Goal: Answer question/provide support

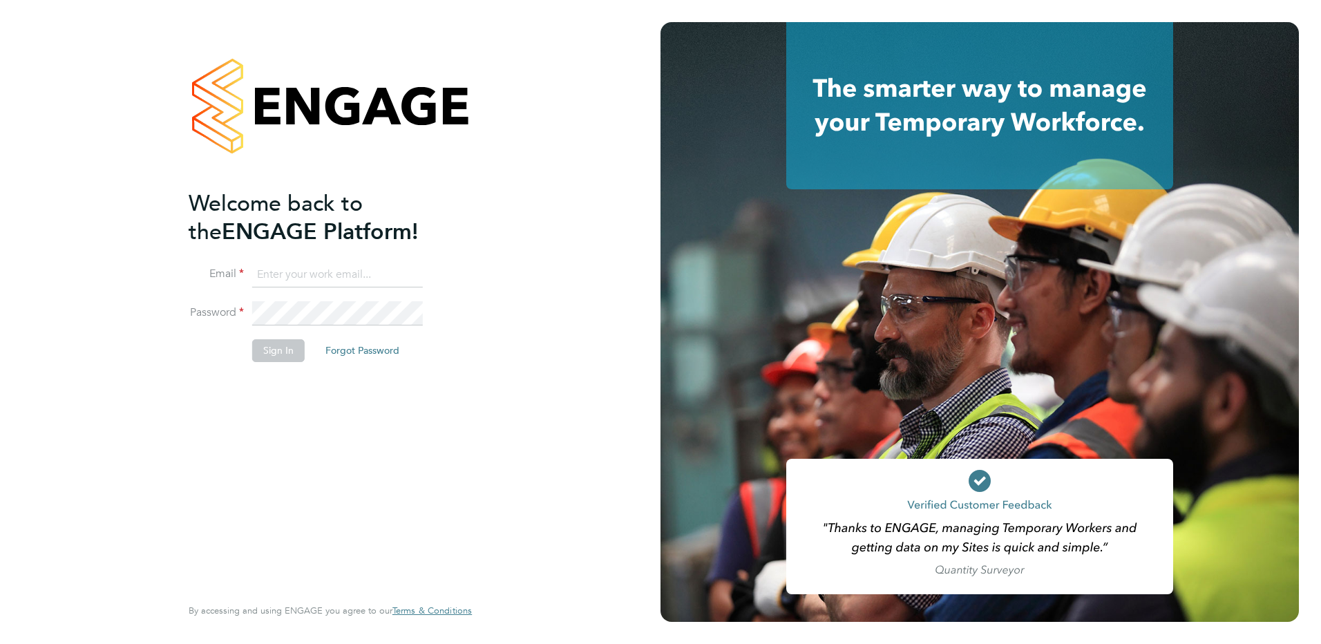
type input "kirsty.hanmore@ncclondon.ac.uk"
click at [285, 355] on button "Sign In" at bounding box center [278, 350] width 52 height 22
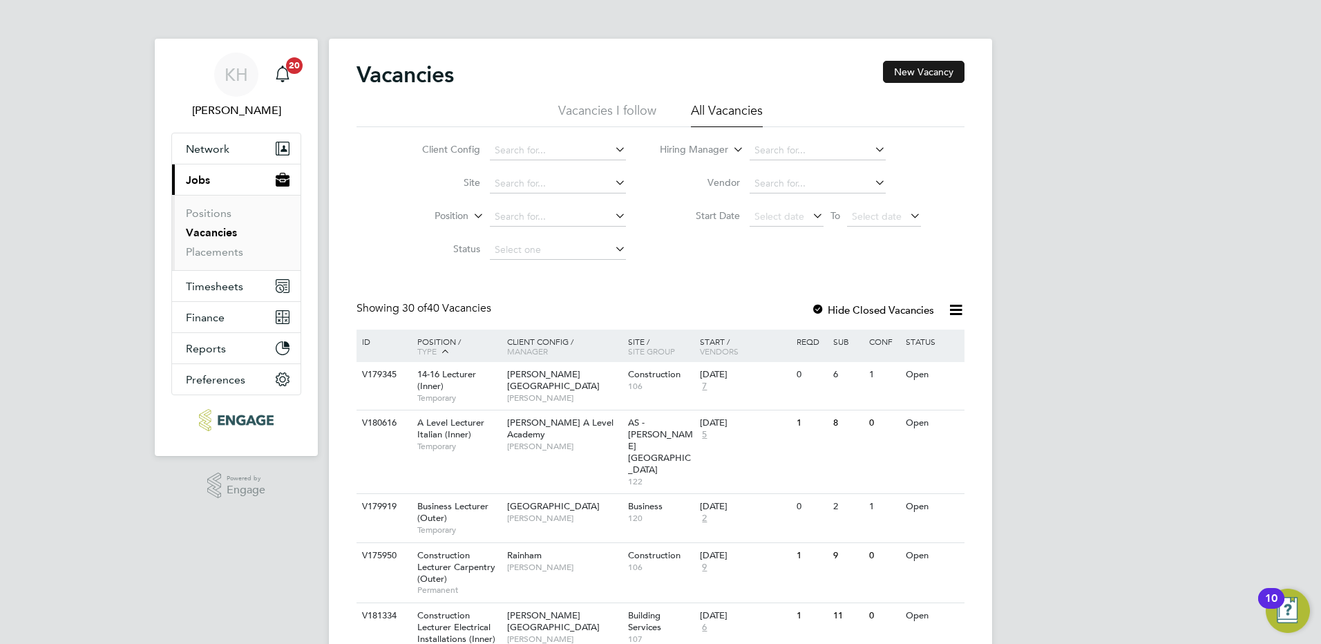
click at [916, 76] on button "New Vacancy" at bounding box center [923, 72] width 81 height 22
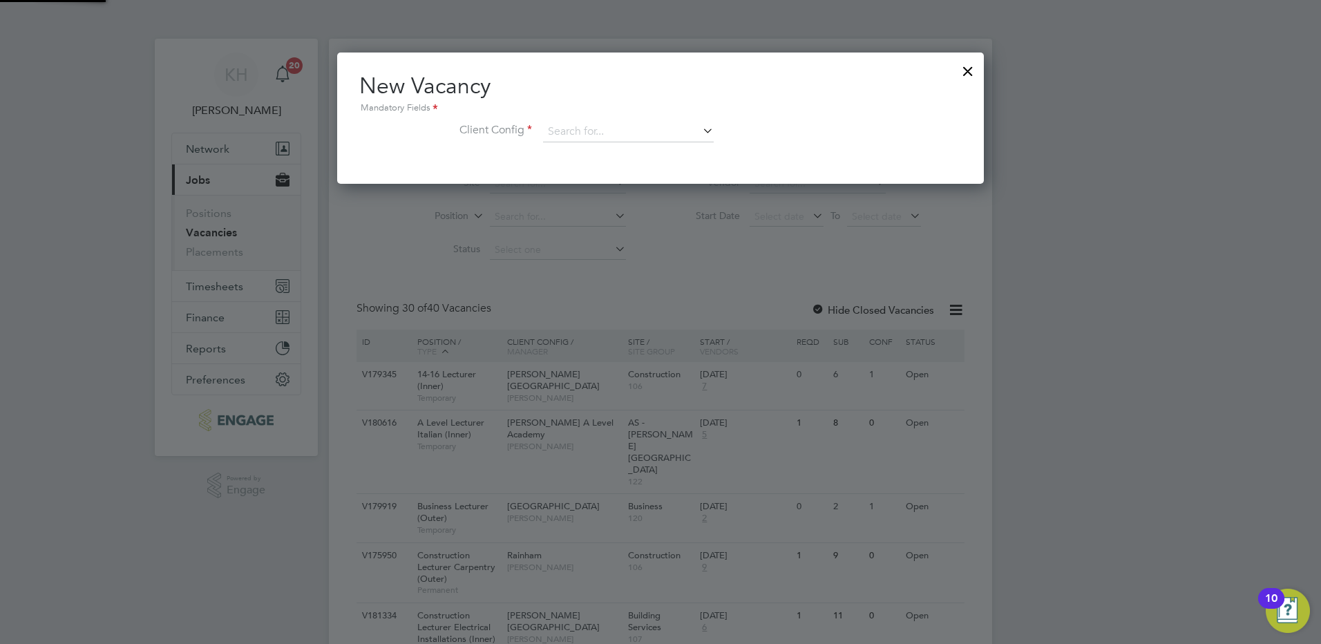
scroll to position [131, 647]
click at [970, 68] on div at bounding box center [967, 67] width 25 height 25
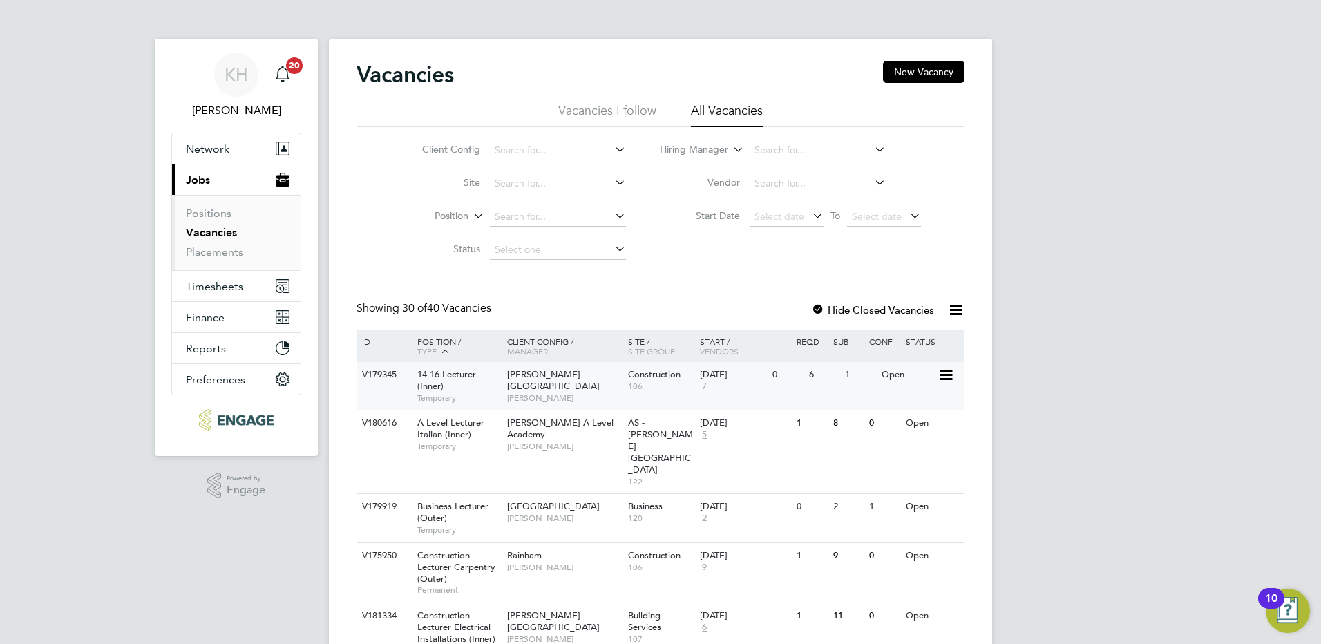
click at [652, 384] on span "106" at bounding box center [661, 386] width 66 height 11
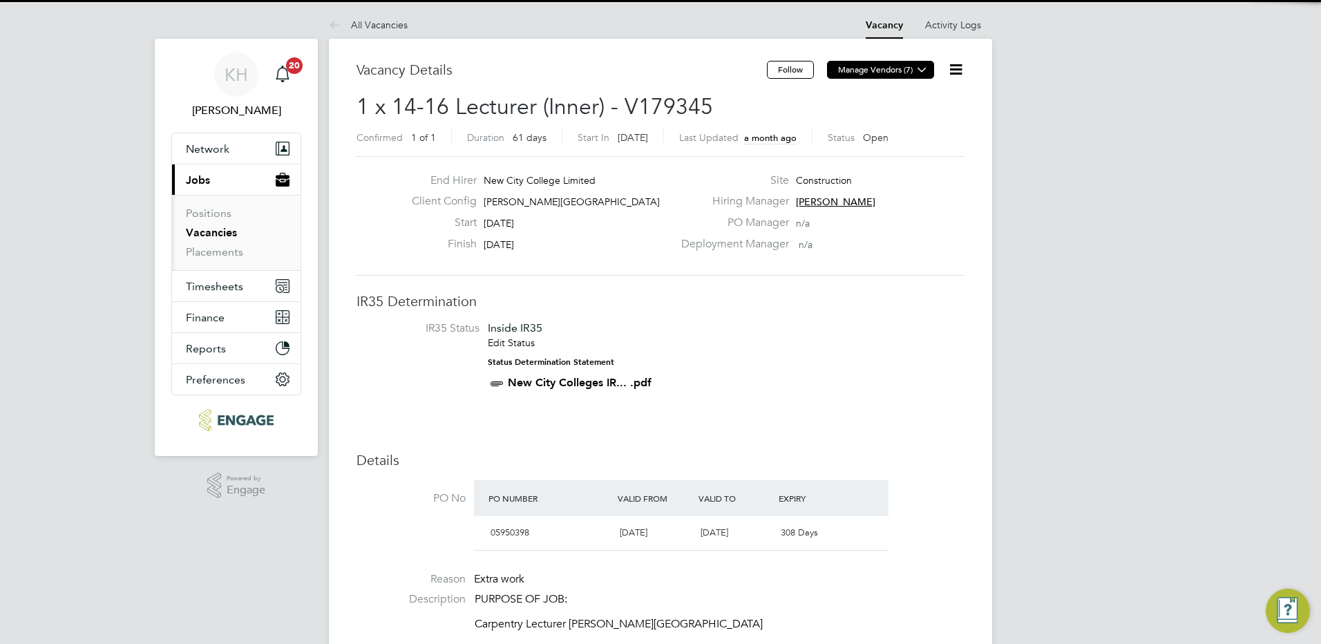
click at [901, 72] on button "Manage Vendors (7)" at bounding box center [880, 70] width 107 height 18
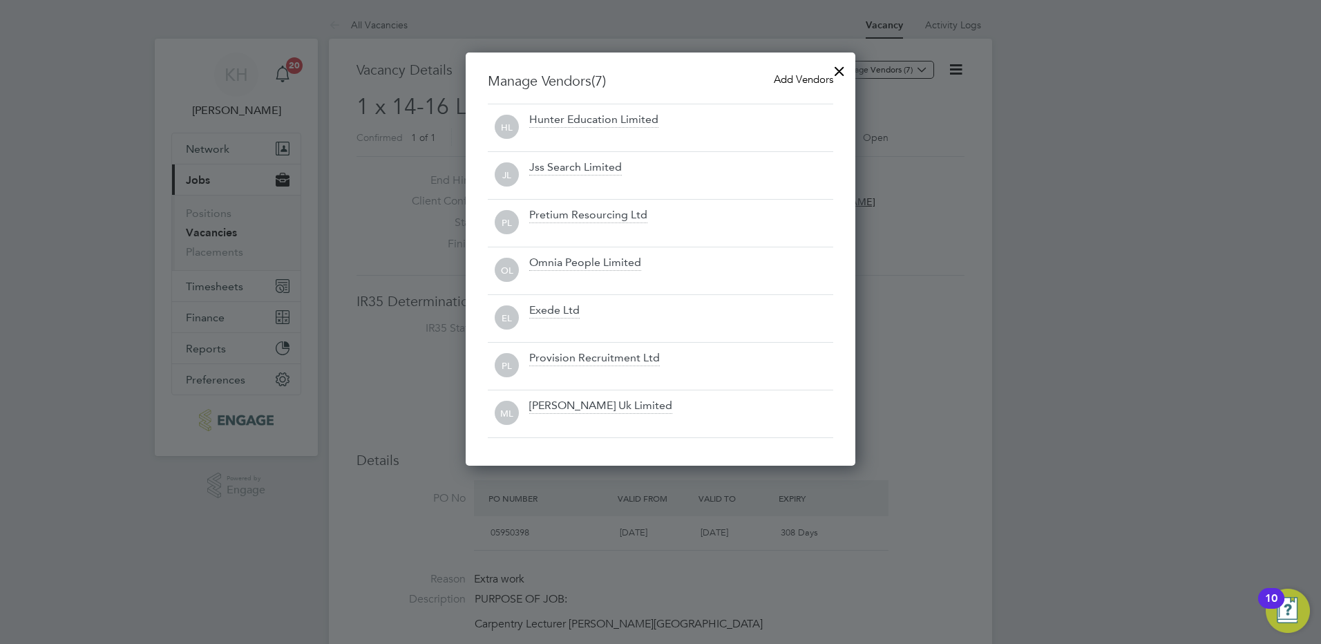
click at [1066, 152] on div at bounding box center [660, 322] width 1321 height 644
click at [845, 72] on div at bounding box center [839, 67] width 25 height 25
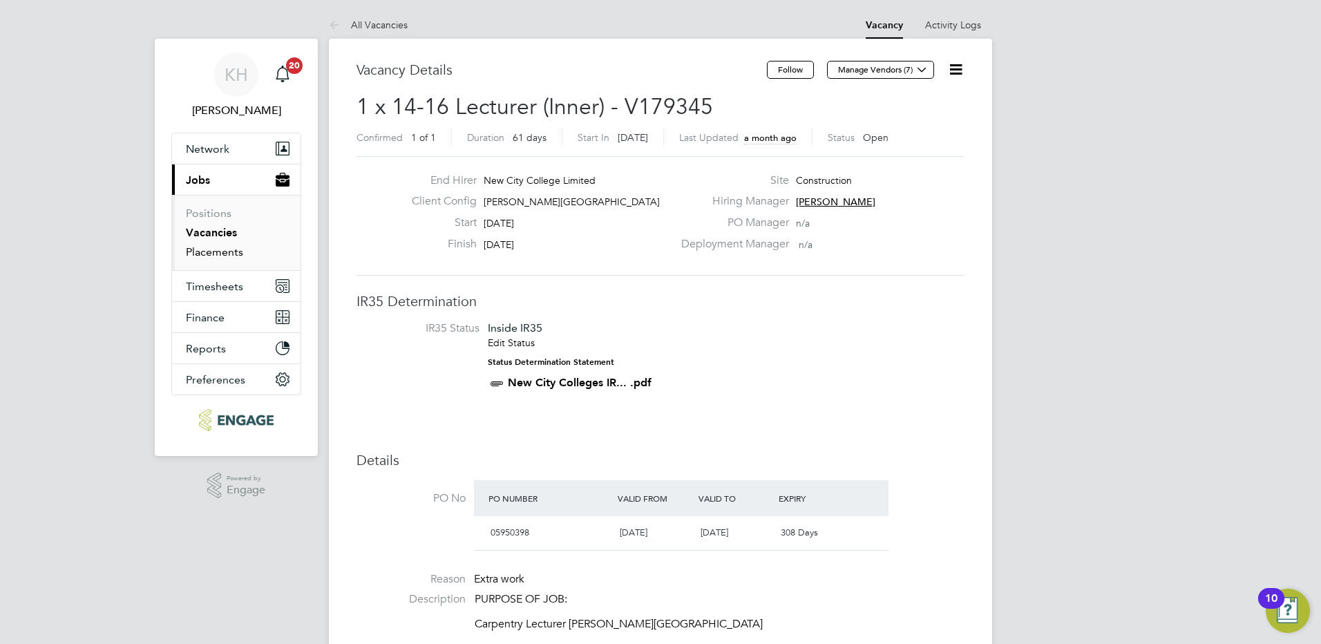
click at [195, 249] on link "Placements" at bounding box center [214, 251] width 57 height 13
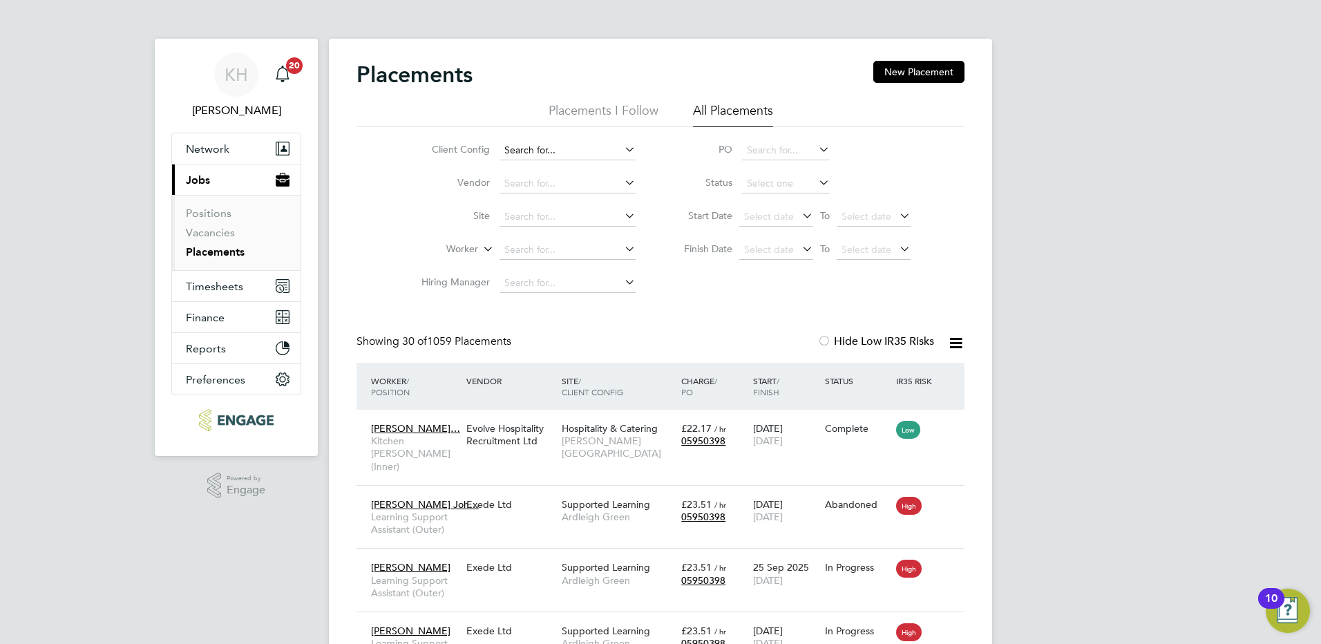
click at [544, 148] on input at bounding box center [567, 150] width 136 height 19
click at [416, 180] on label "Vendor" at bounding box center [449, 182] width 79 height 12
click at [533, 211] on input at bounding box center [567, 216] width 136 height 19
click at [599, 265] on li "Estate s Hackney /EFC" at bounding box center [574, 273] width 151 height 19
type input "Estates Hackney /EFC"
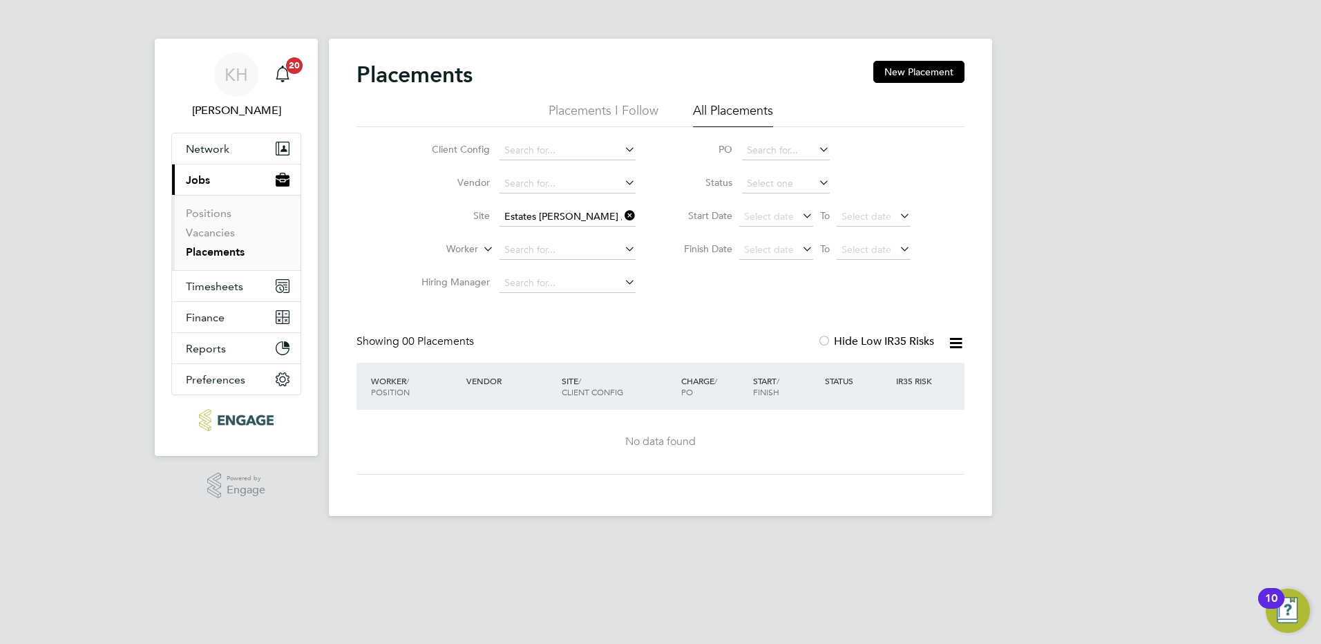
click at [622, 217] on icon at bounding box center [622, 215] width 0 height 19
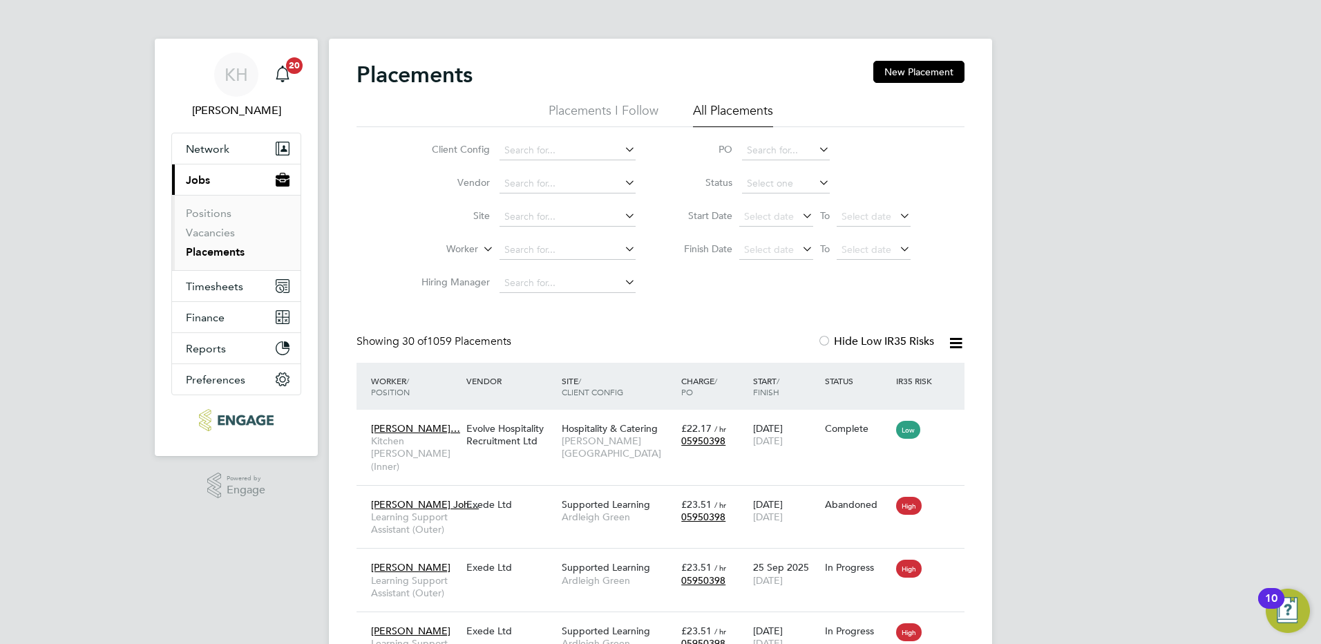
click at [716, 104] on li "All Placements" at bounding box center [733, 114] width 80 height 25
click at [213, 233] on link "Vacancies" at bounding box center [210, 232] width 49 height 13
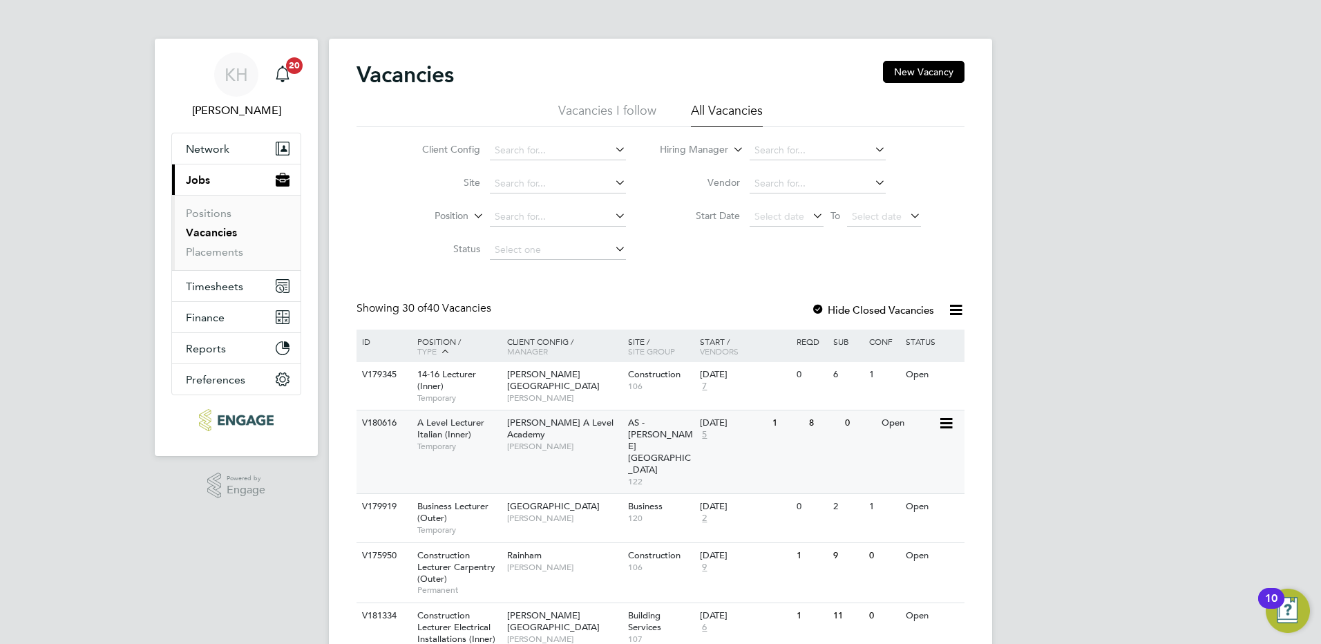
click at [649, 410] on div "V180616 A Level Lecturer Italian (Inner) Temporary Attlee A Level Academy Mohon…" at bounding box center [660, 452] width 608 height 84
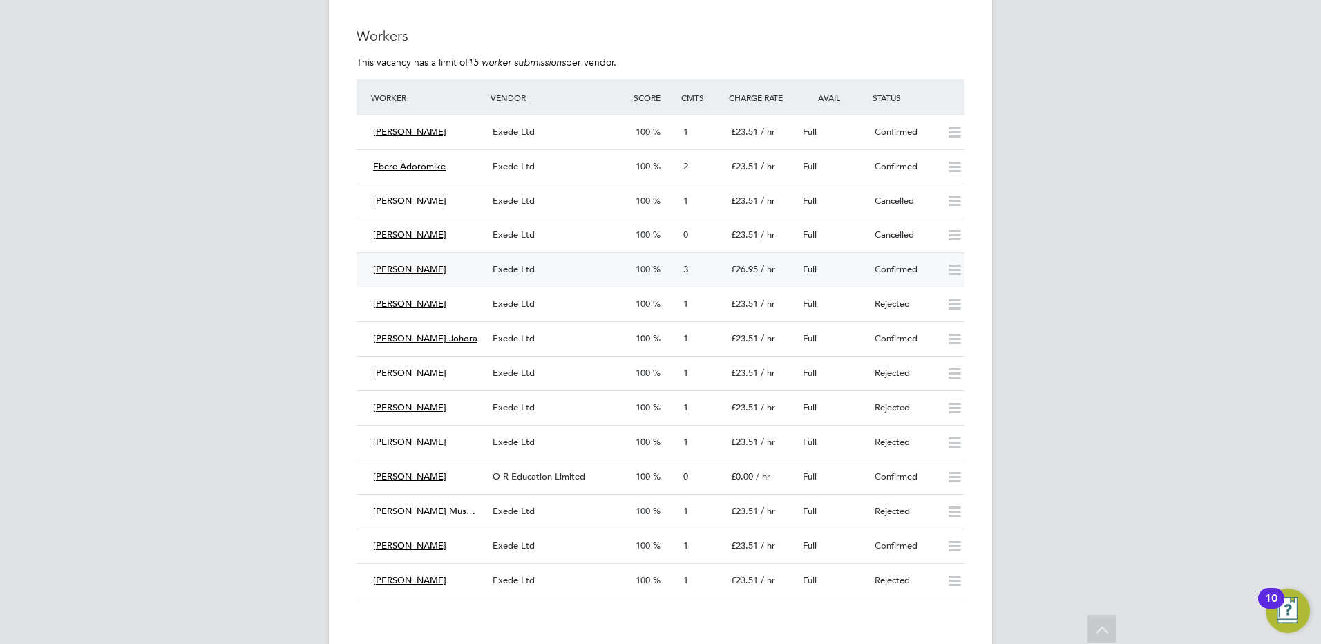
click at [415, 271] on span "[PERSON_NAME]" at bounding box center [409, 269] width 73 height 12
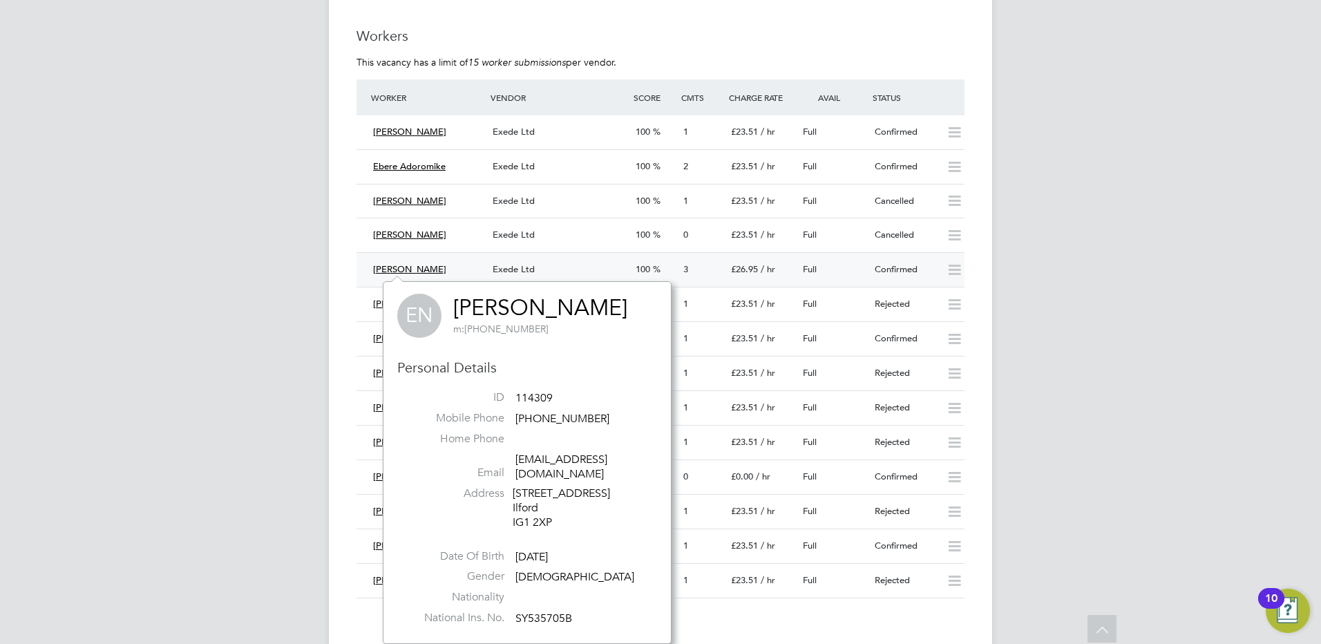
click at [521, 267] on span "Exede Ltd" at bounding box center [513, 269] width 42 height 12
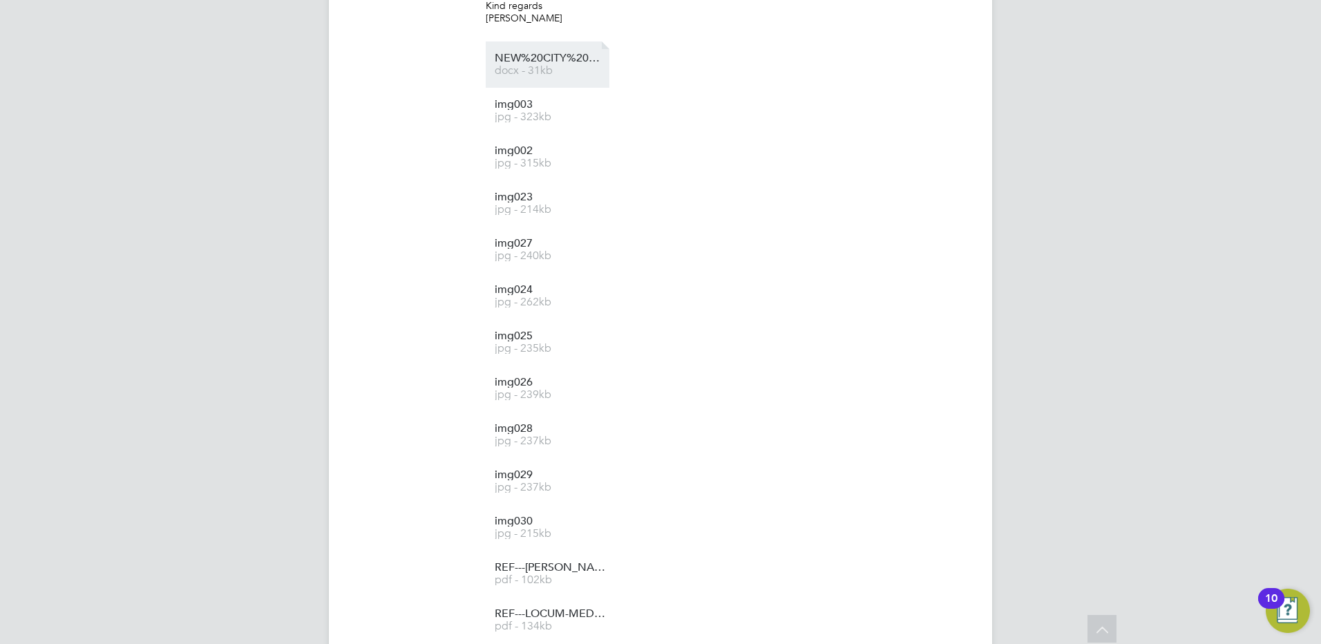
click at [553, 73] on span "docx - 31kb" at bounding box center [550, 71] width 111 height 10
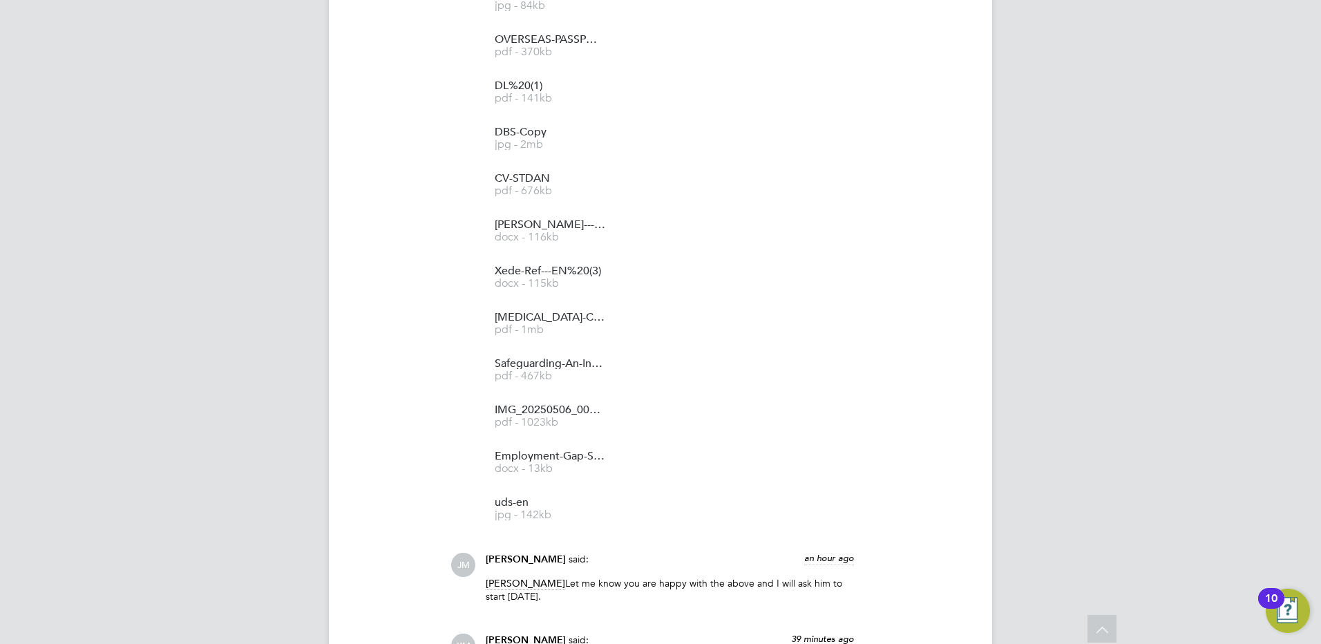
scroll to position [2919, 0]
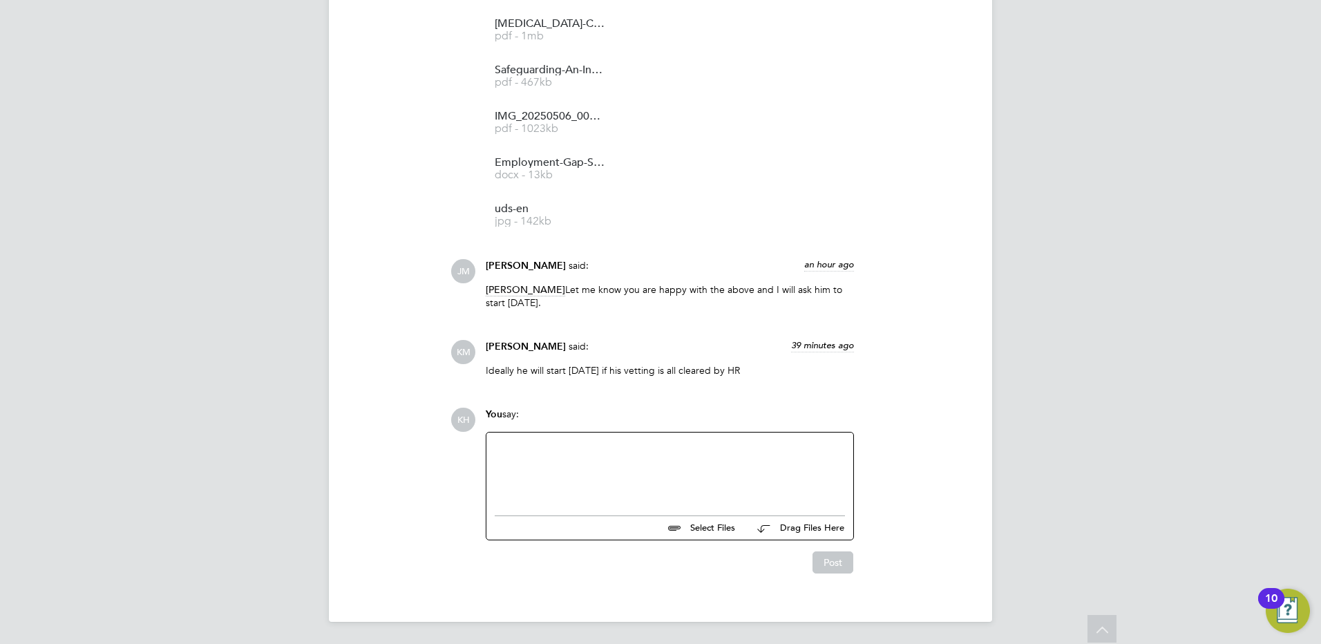
click at [671, 459] on div at bounding box center [670, 470] width 350 height 59
drag, startPoint x: 569, startPoint y: 444, endPoint x: 621, endPoint y: 471, distance: 58.4
click at [624, 471] on div "Hi The vetting vlear." at bounding box center [670, 470] width 350 height 59
click at [563, 448] on div "Hi The vetting vlear." at bounding box center [670, 470] width 350 height 59
click at [599, 446] on div "Hi The vetting clear." at bounding box center [670, 470] width 350 height 59
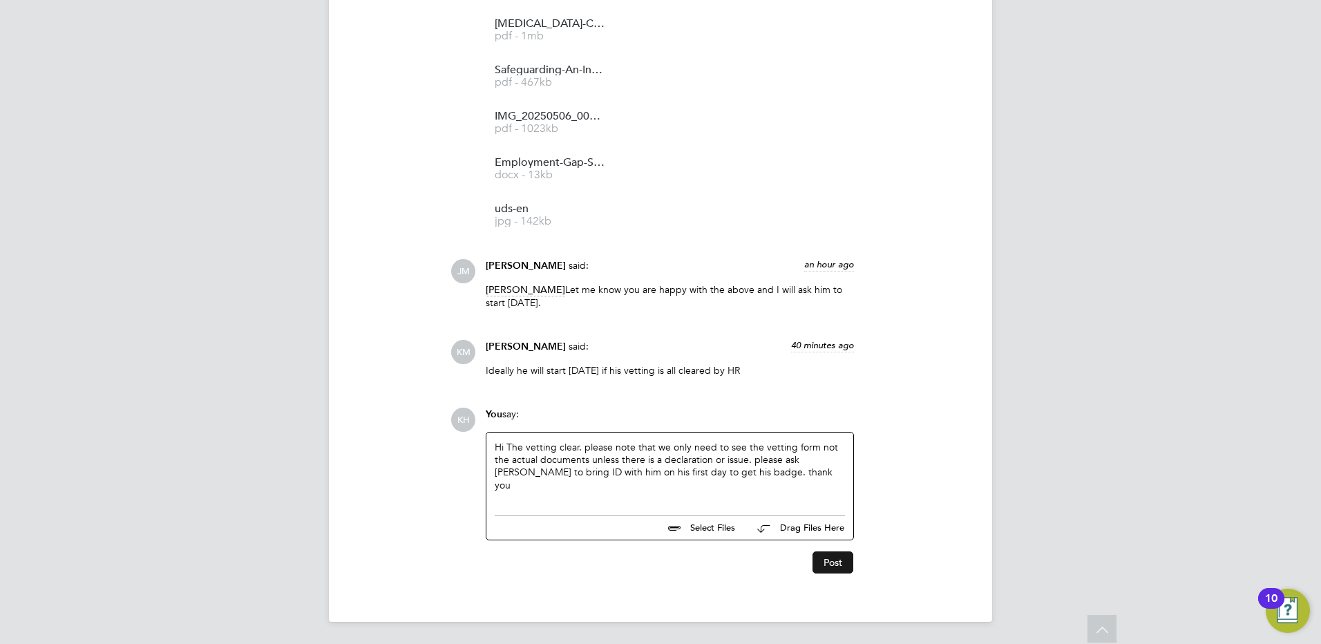
click at [835, 562] on button "Post" at bounding box center [832, 562] width 41 height 22
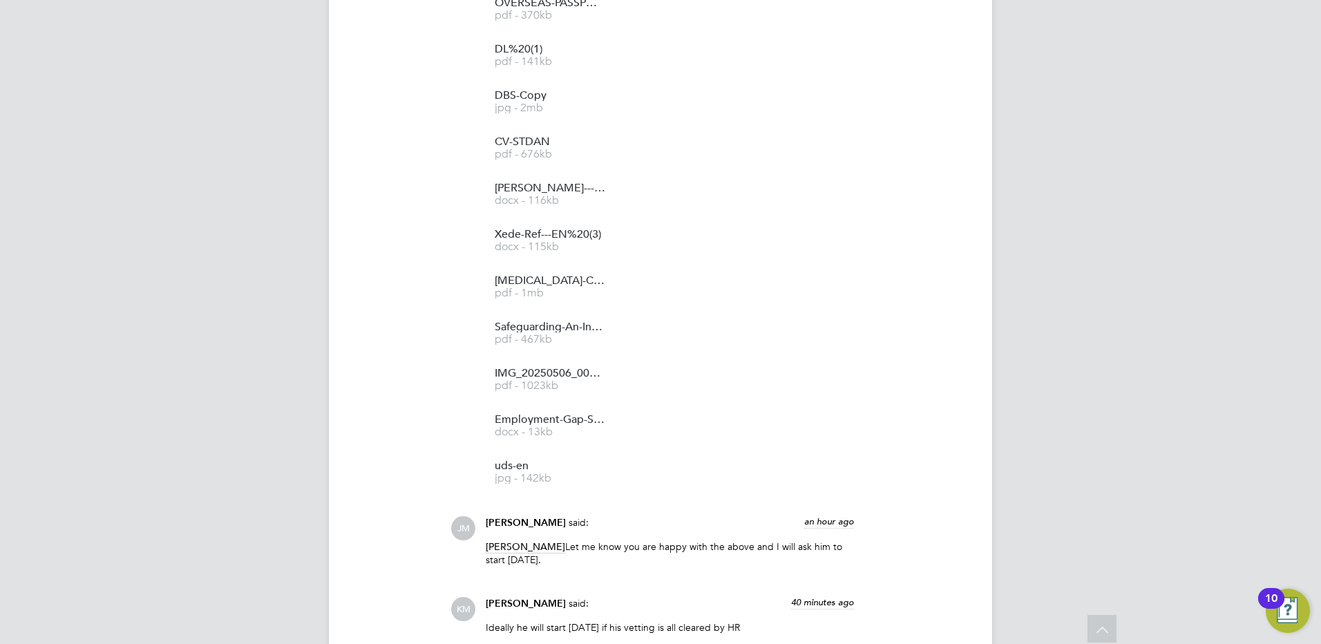
scroll to position [2667, 0]
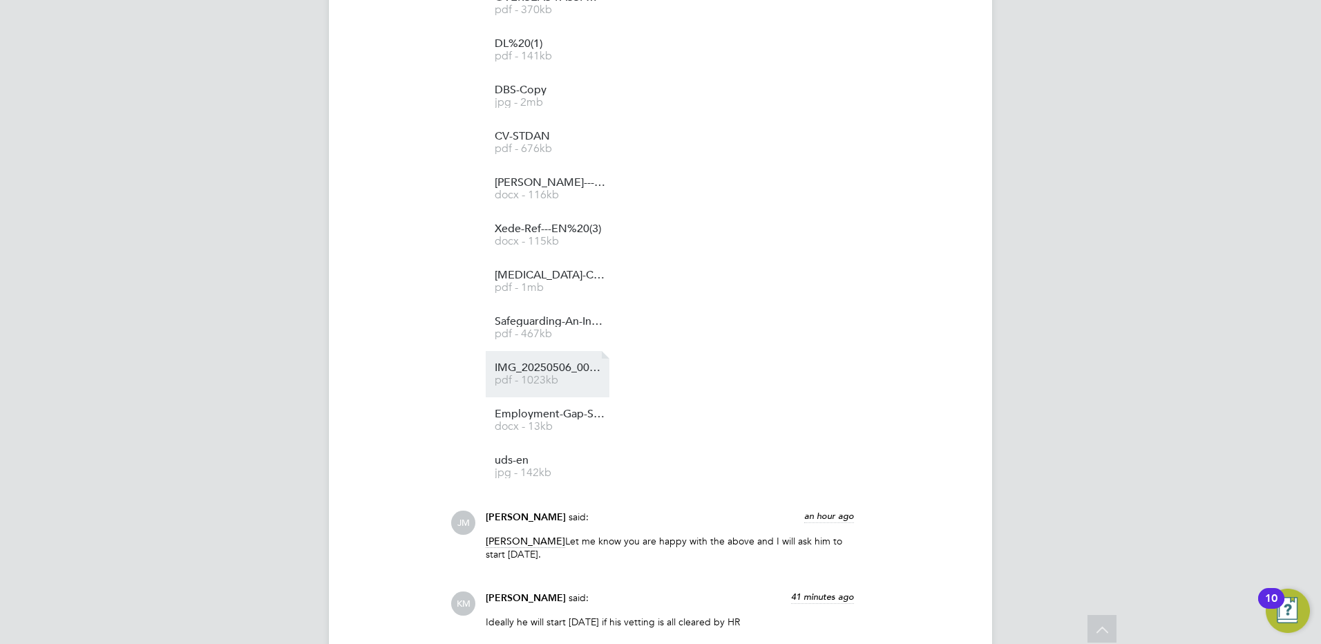
click at [537, 390] on li "IMG_20250506_0001KeepChSa pdf - 1023kb" at bounding box center [548, 374] width 124 height 46
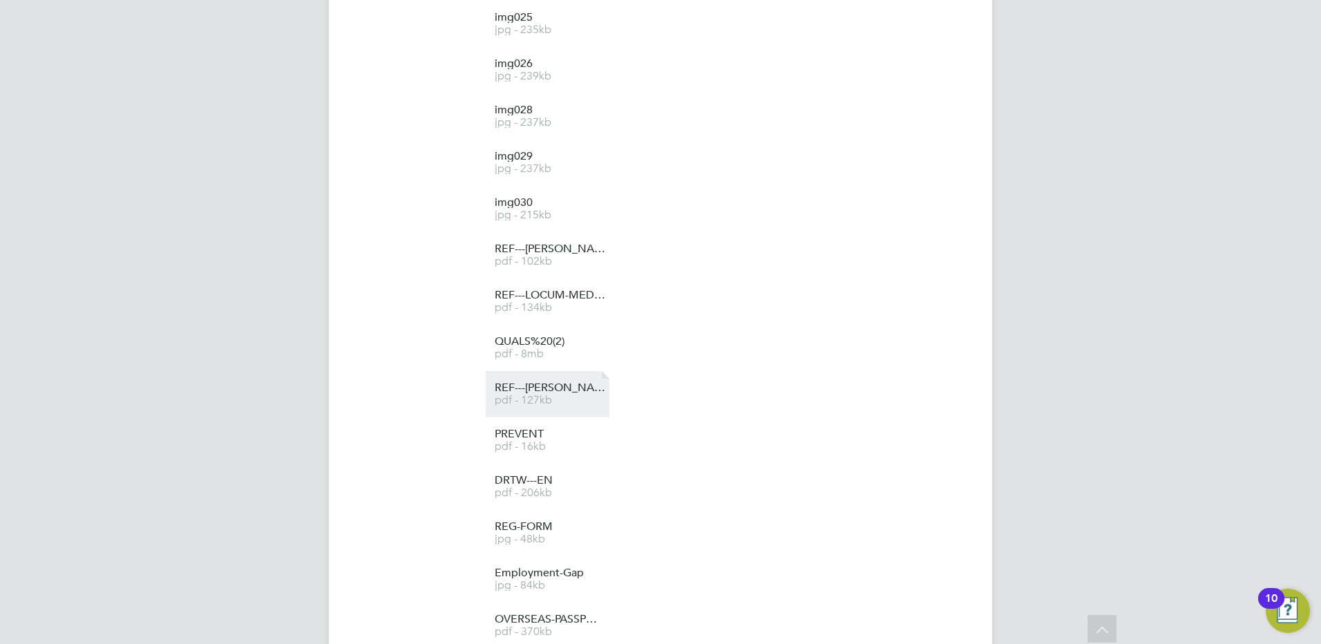
scroll to position [1769, 0]
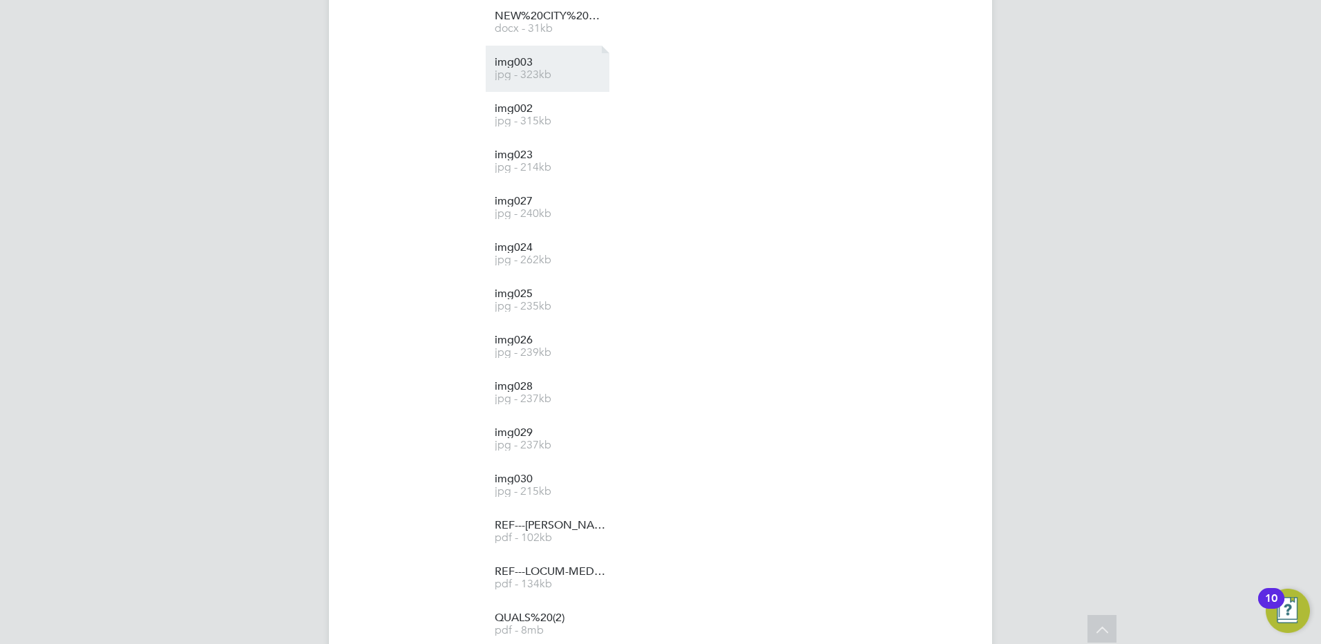
click at [531, 63] on span "img003" at bounding box center [550, 62] width 111 height 10
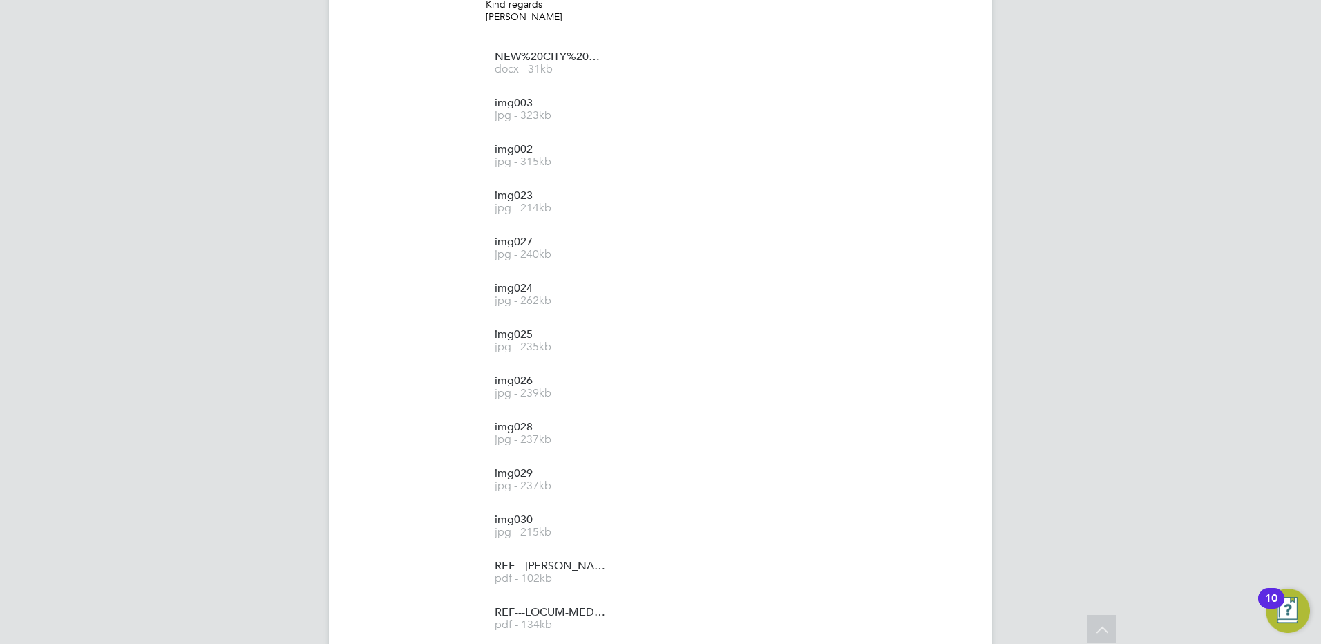
scroll to position [1588, 0]
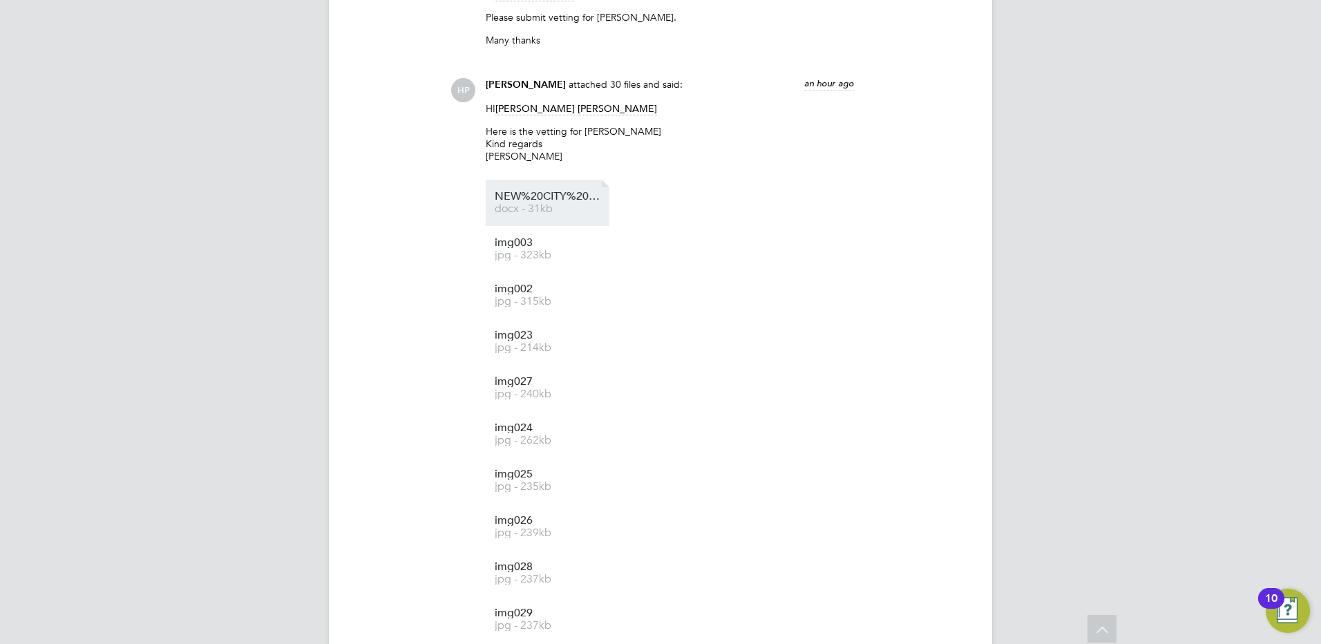
click at [501, 198] on span "NEW%20CITY%20COLLEGE%20FORM" at bounding box center [550, 196] width 111 height 10
click at [529, 209] on span "docx - 31kb" at bounding box center [550, 209] width 111 height 10
